Goal: Navigation & Orientation: Find specific page/section

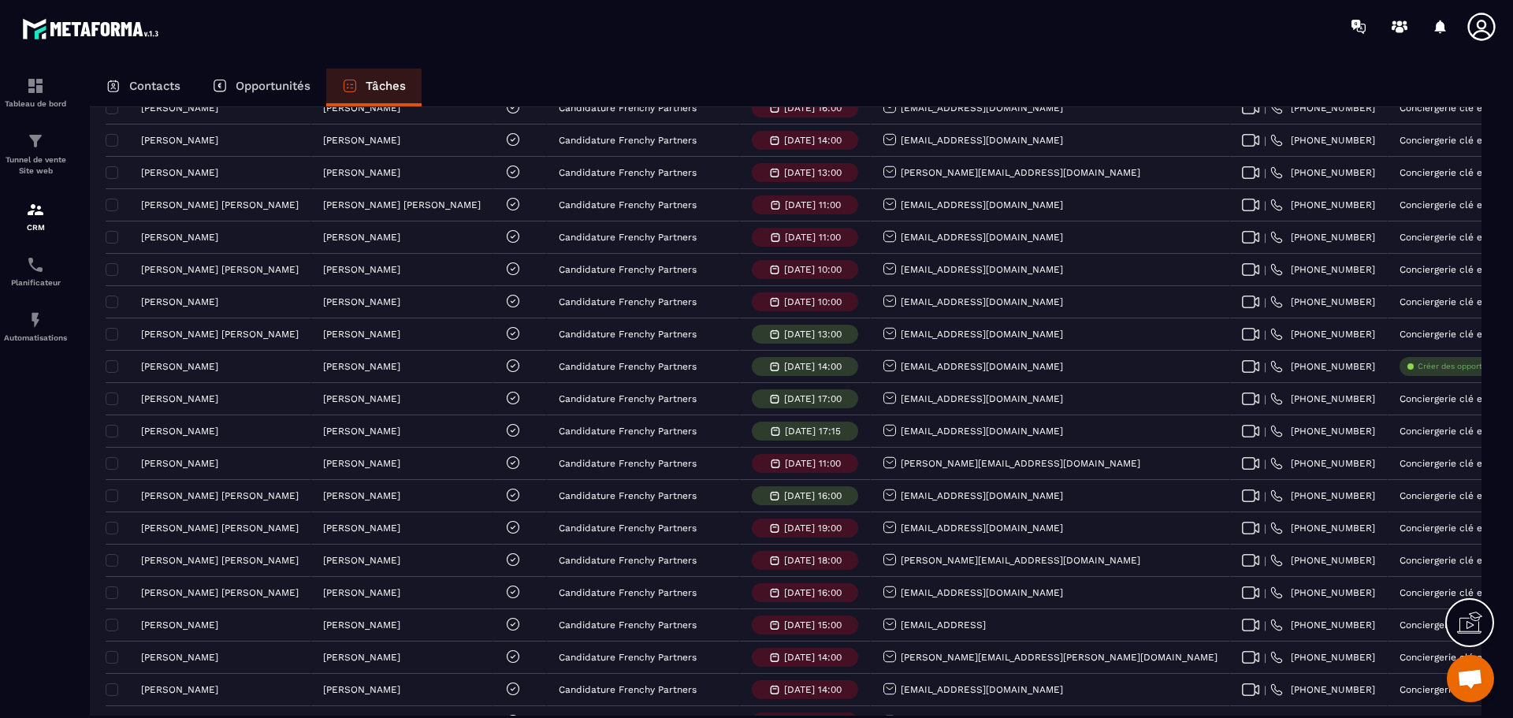
scroll to position [2897, 0]
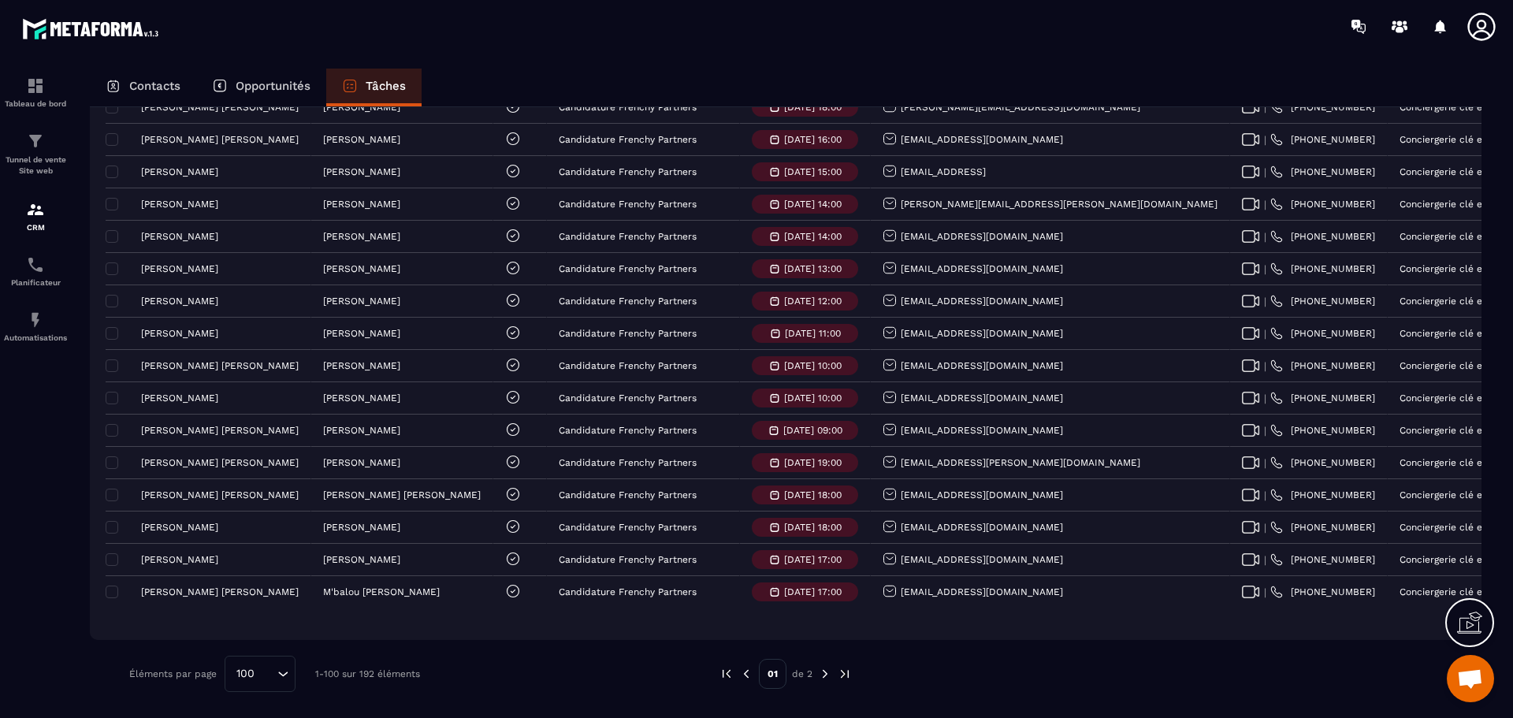
click at [847, 670] on img at bounding box center [845, 674] width 14 height 14
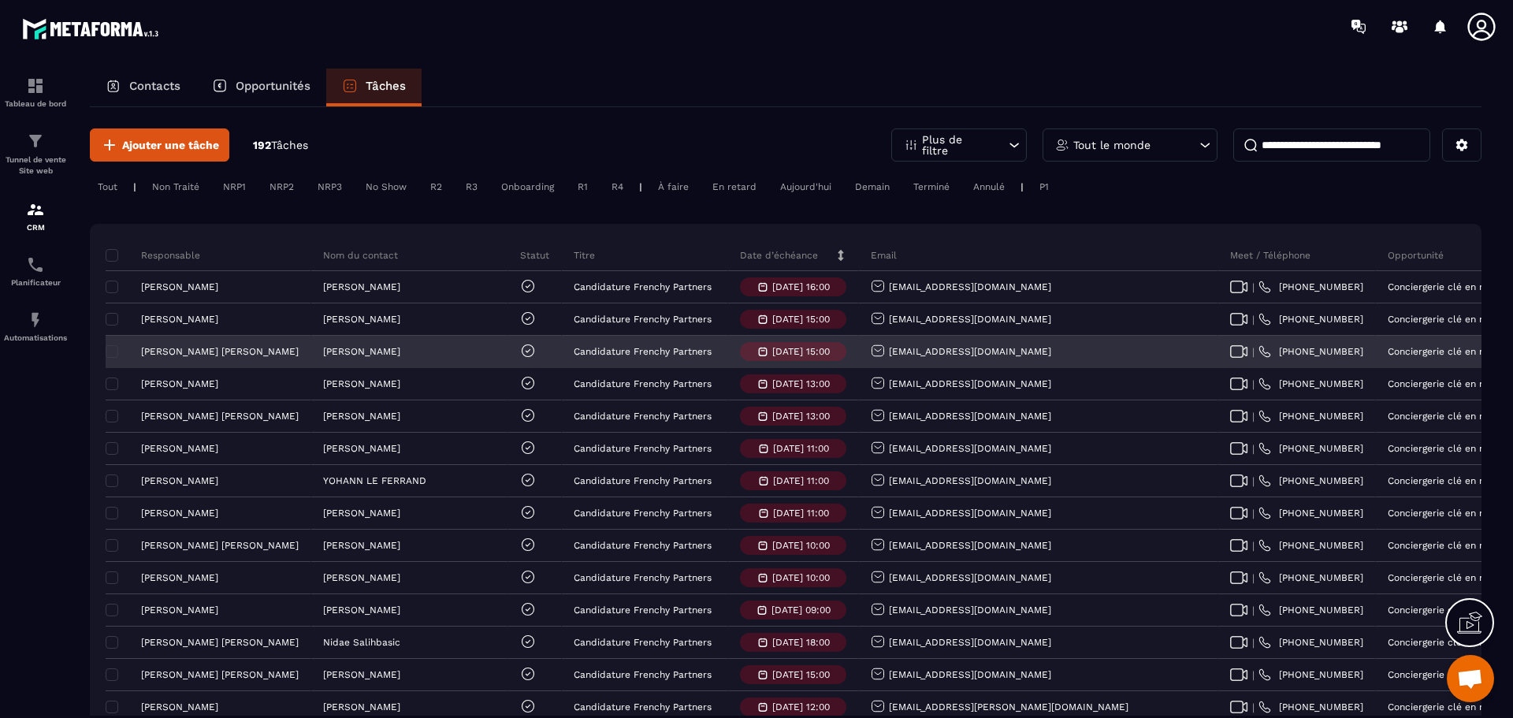
scroll to position [0, 0]
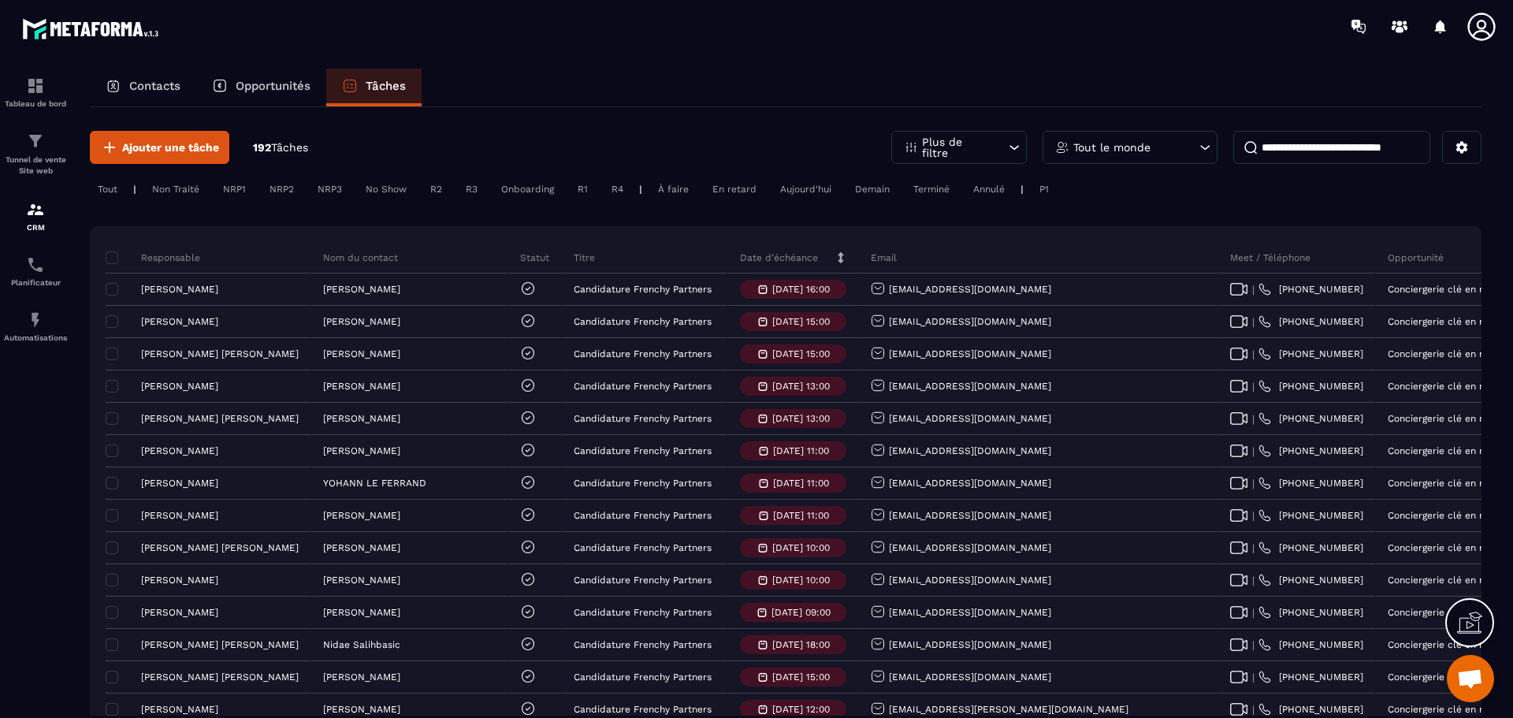
click at [921, 184] on div "Terminé" at bounding box center [932, 189] width 52 height 19
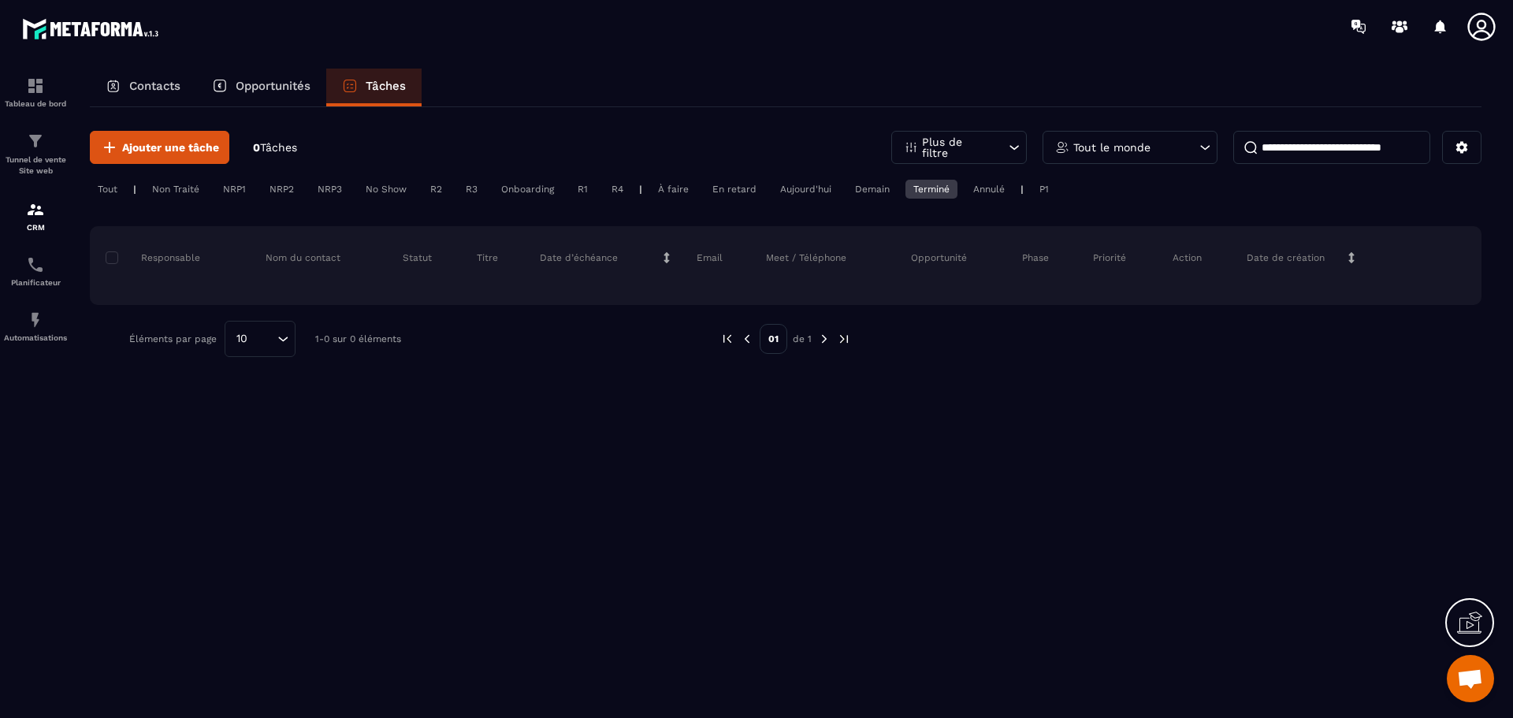
click at [921, 185] on div "Terminé" at bounding box center [932, 189] width 52 height 19
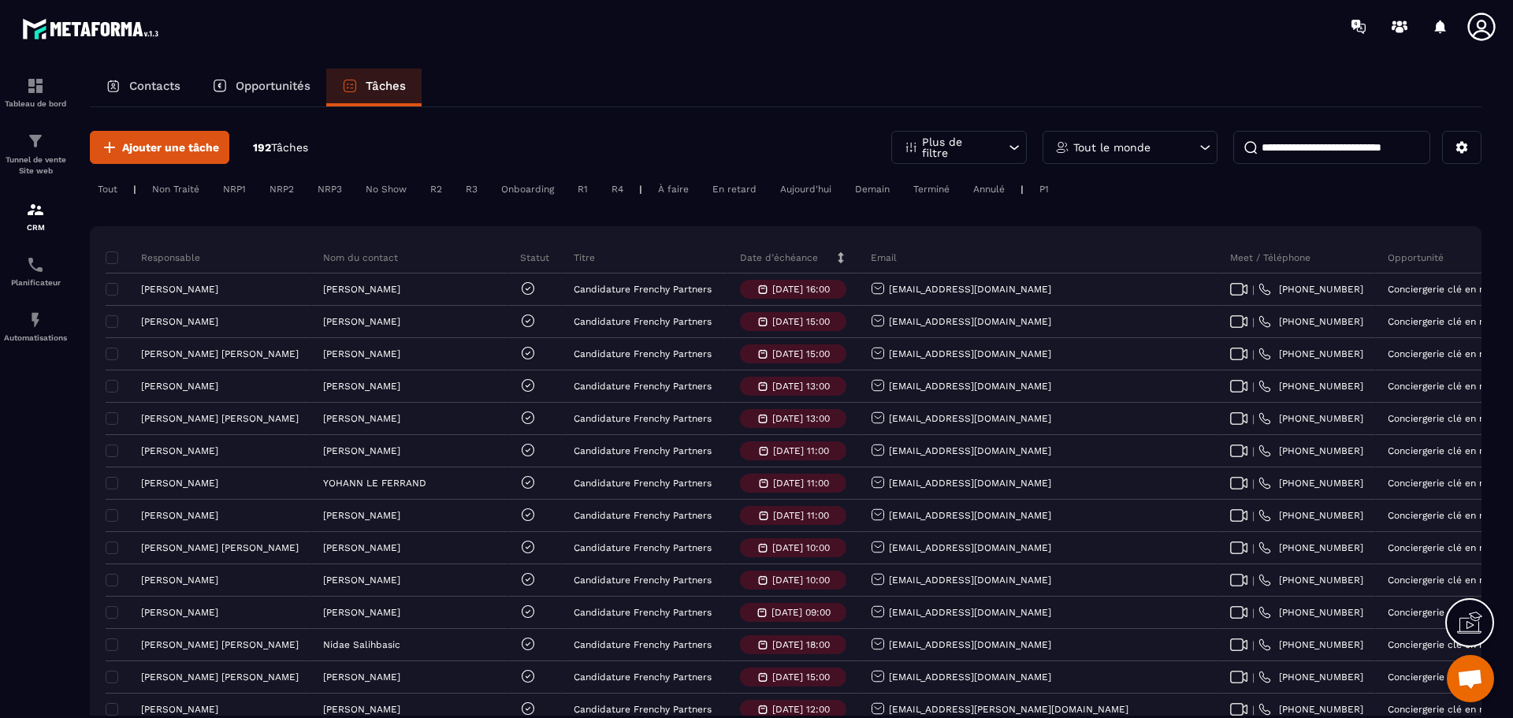
click at [249, 190] on div "NRP1" at bounding box center [234, 189] width 39 height 19
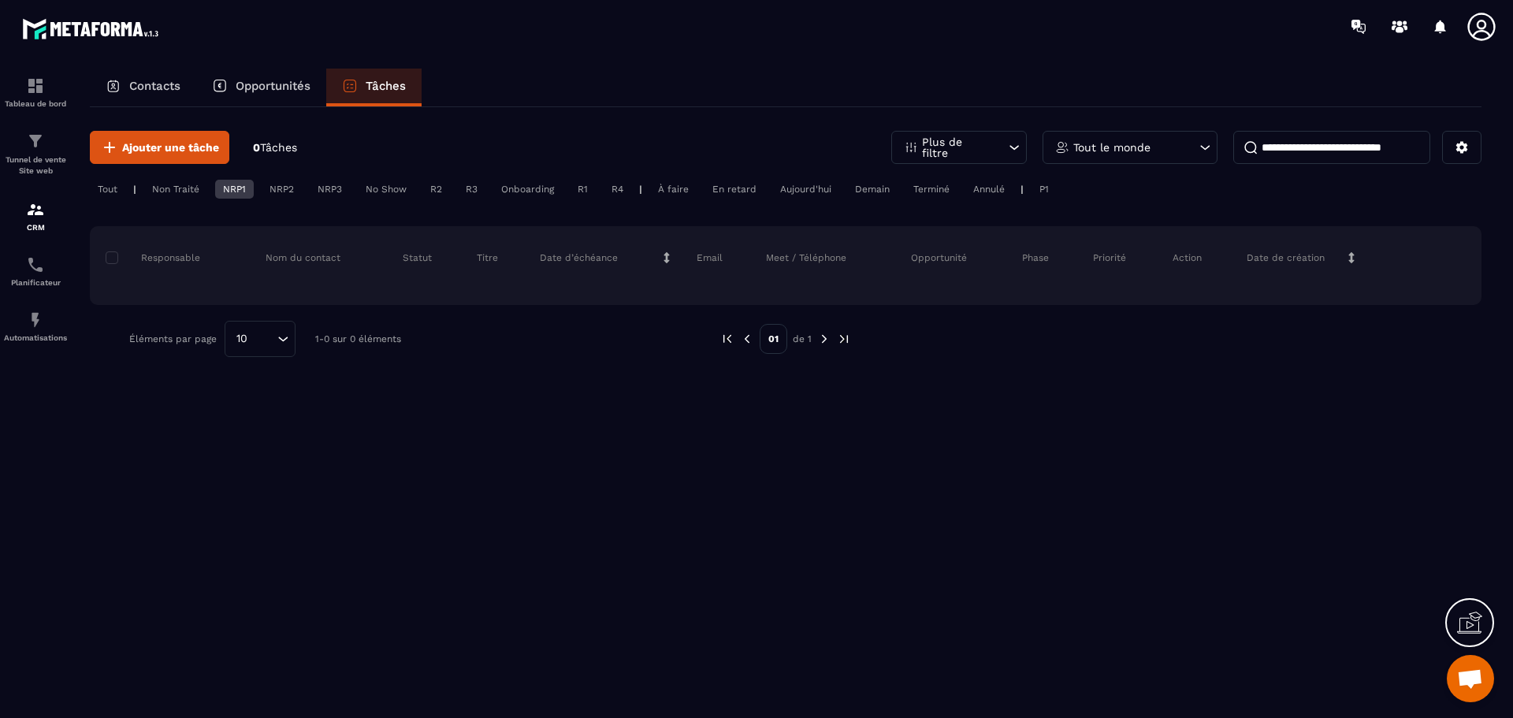
click at [236, 193] on div "NRP1" at bounding box center [234, 189] width 39 height 19
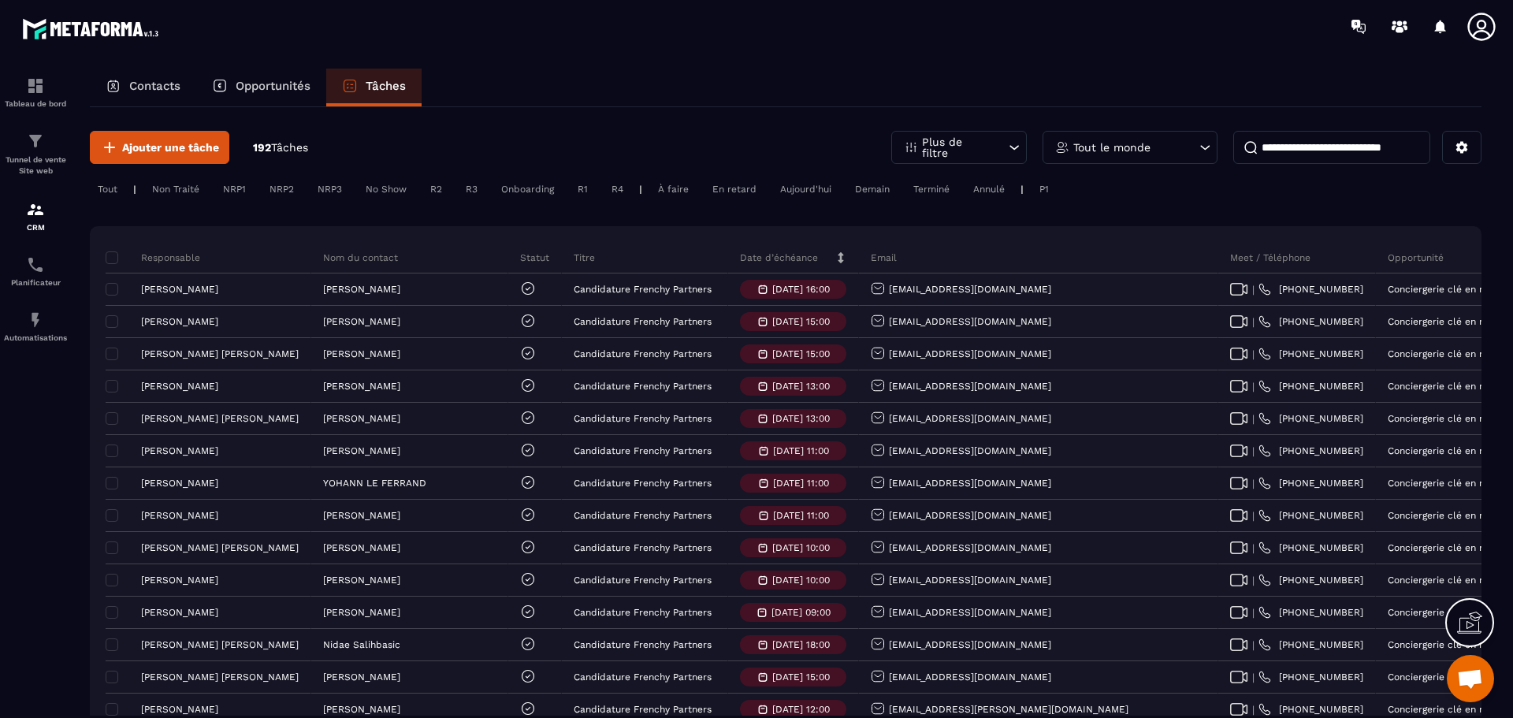
click at [114, 186] on div "Tout" at bounding box center [107, 189] width 35 height 19
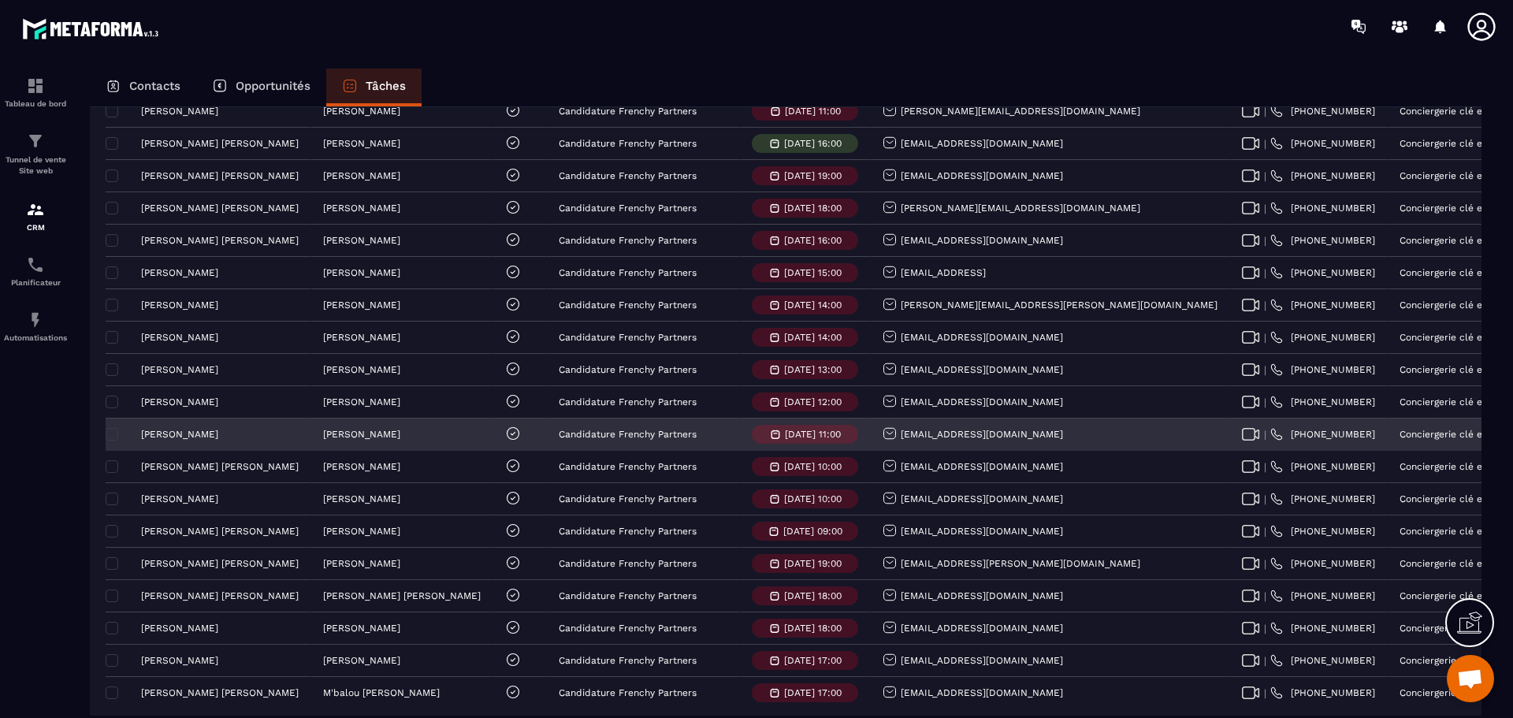
scroll to position [2897, 0]
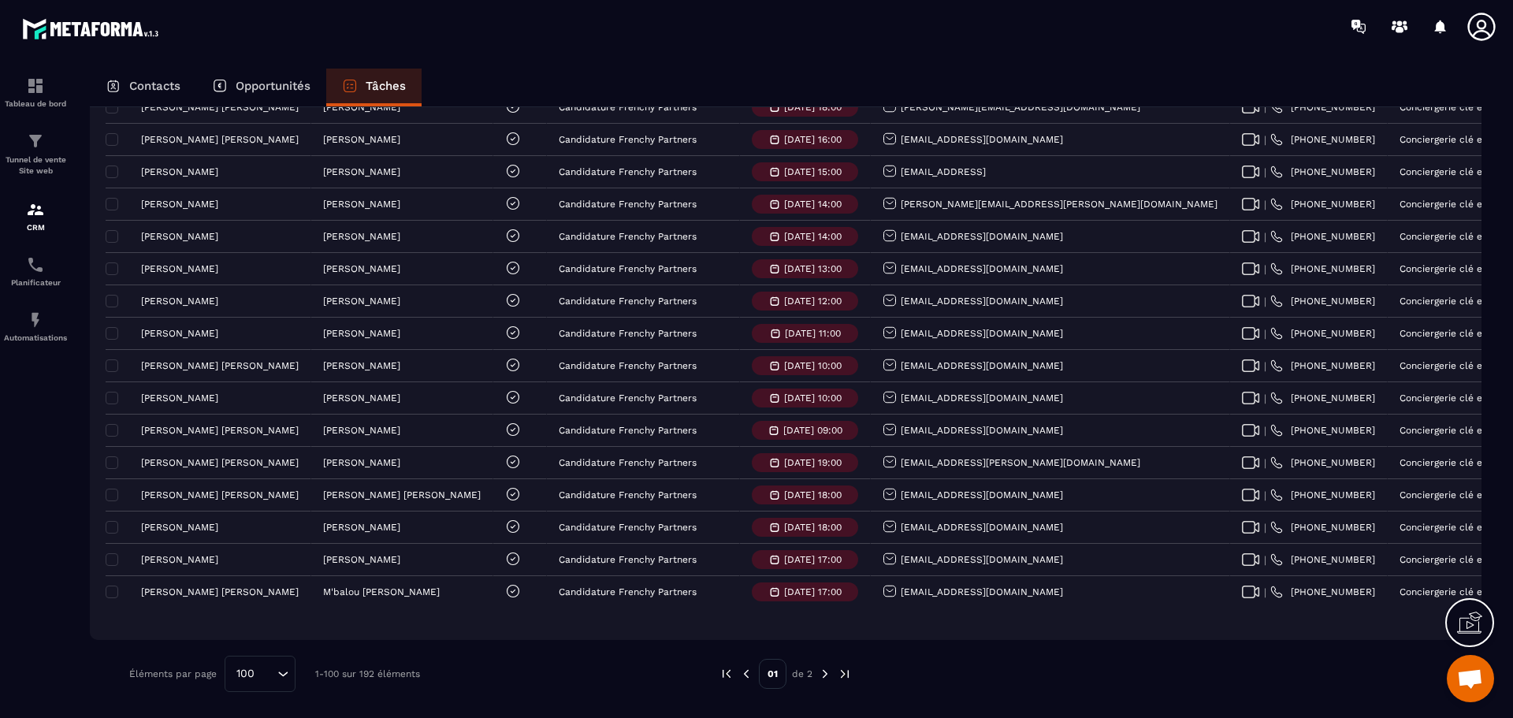
click at [854, 675] on div "Éléments par page 100 Loading... 1-100 sur 192 éléments 01 de 2" at bounding box center [786, 674] width 1392 height 36
click at [850, 675] on img at bounding box center [845, 674] width 14 height 14
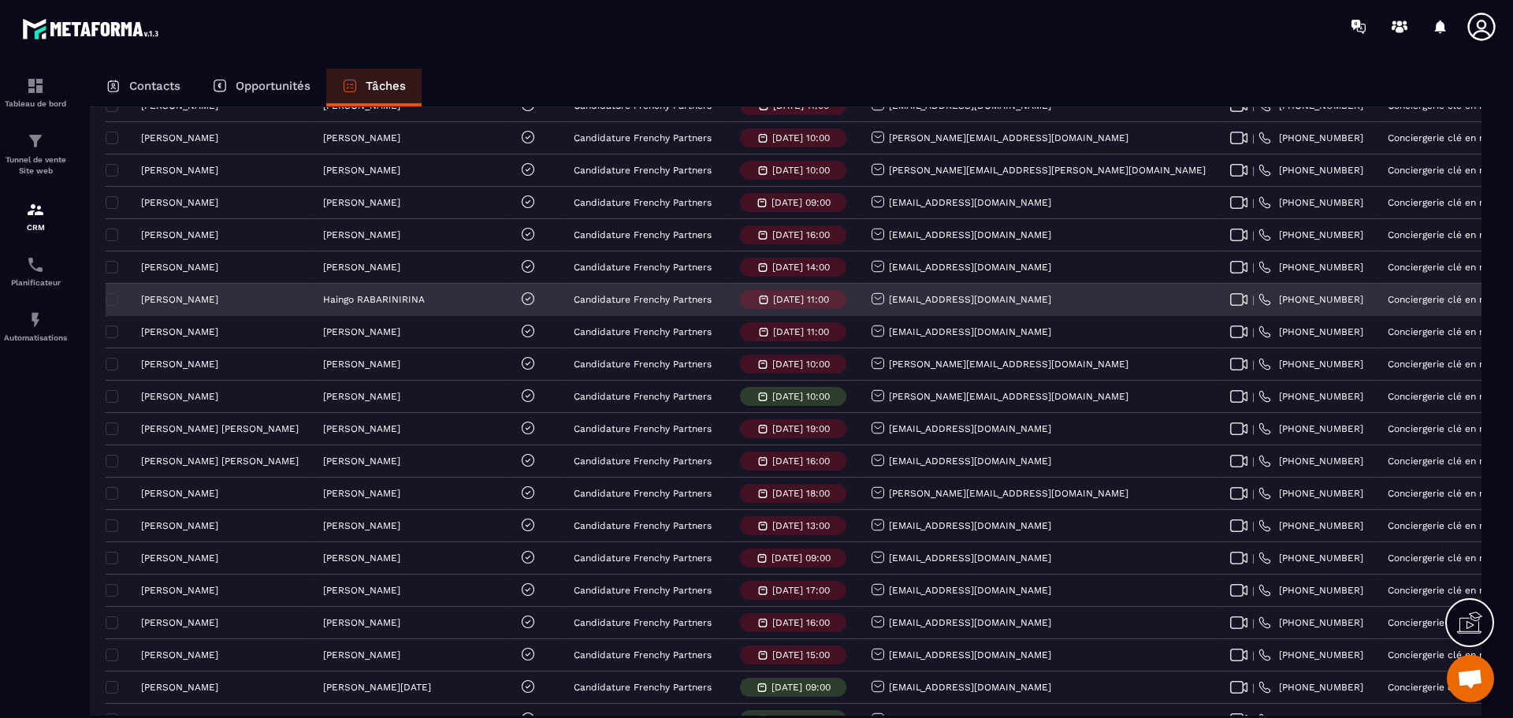
scroll to position [1576, 0]
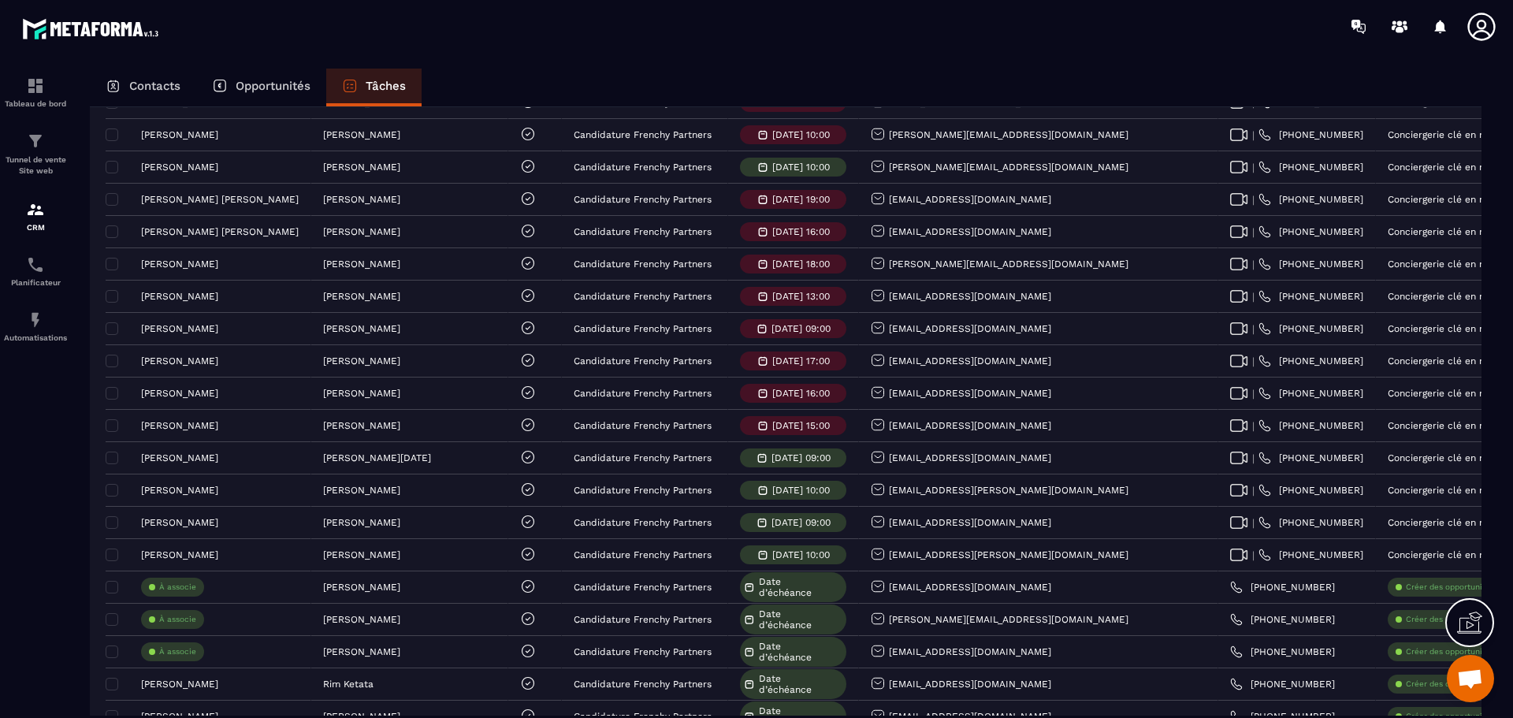
click at [280, 89] on p "Opportunités" at bounding box center [273, 86] width 75 height 14
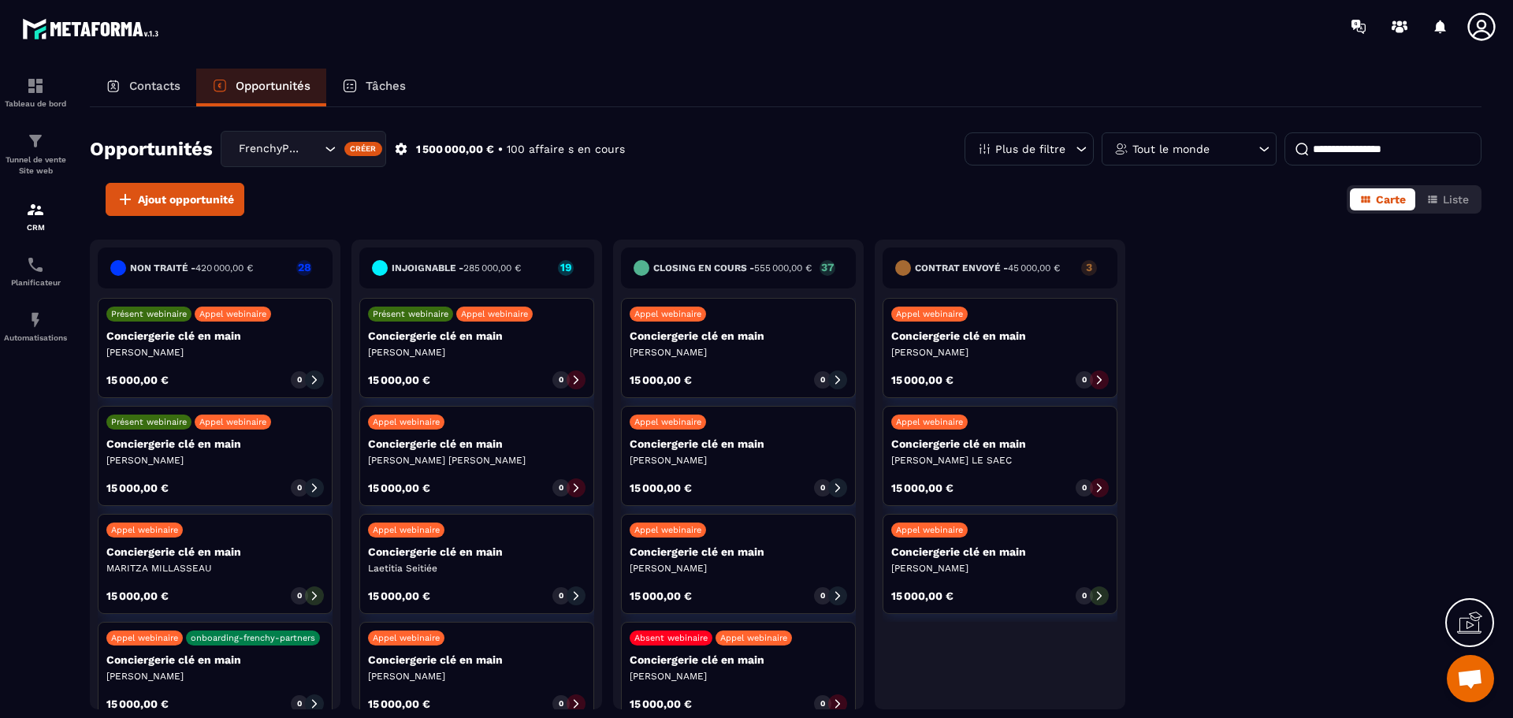
click at [382, 84] on p "Tâches" at bounding box center [386, 86] width 40 height 14
